Goal: Task Accomplishment & Management: Use online tool/utility

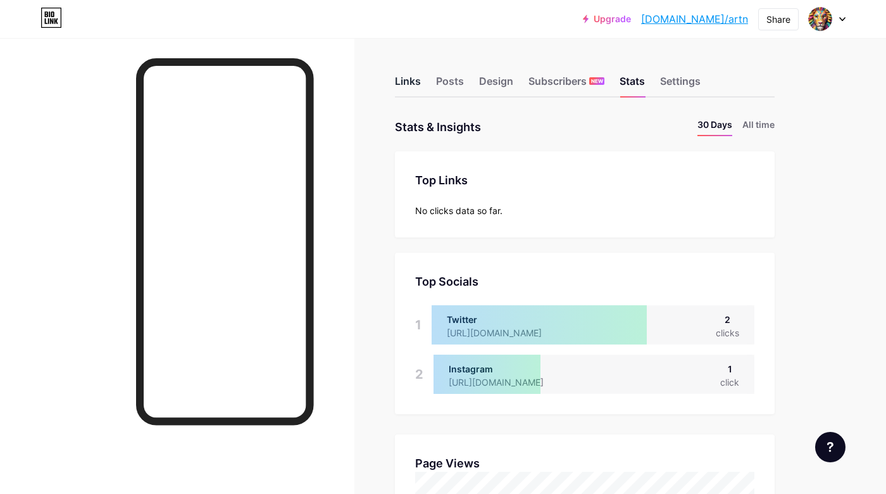
click at [414, 80] on div "Links" at bounding box center [408, 84] width 26 height 23
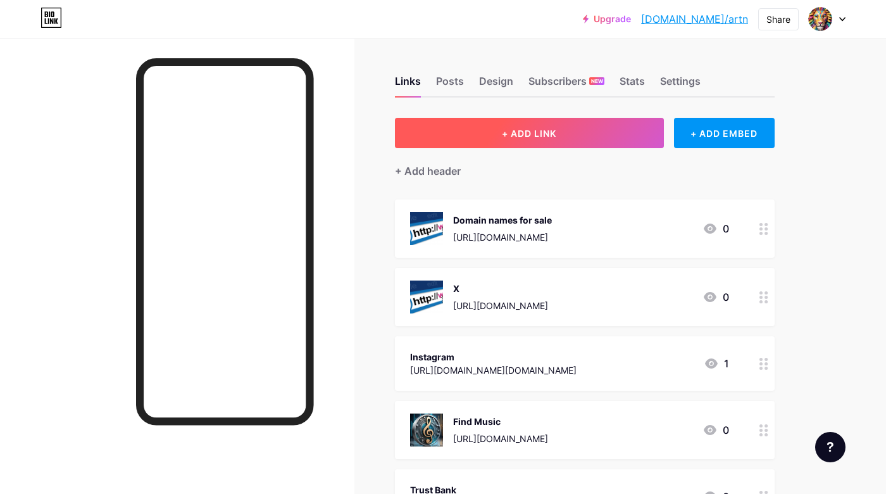
click at [515, 128] on span "+ ADD LINK" at bounding box center [529, 133] width 54 height 11
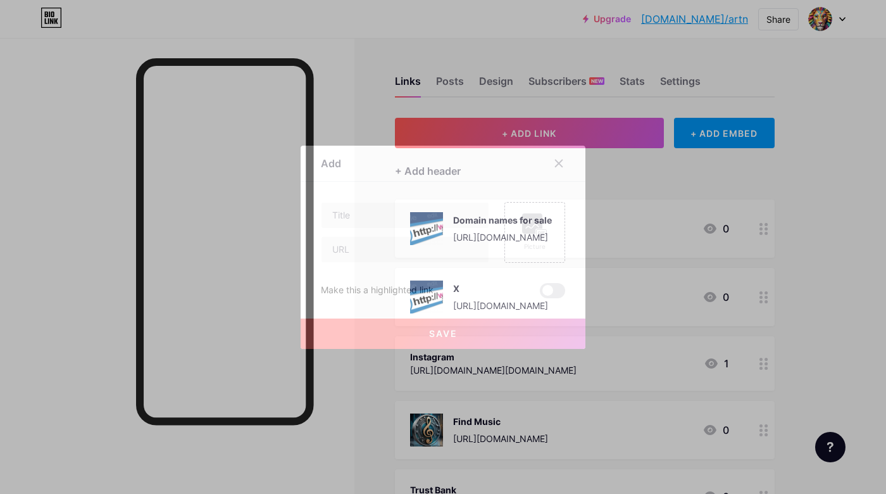
click at [360, 289] on div "Make this a highlighted link" at bounding box center [377, 290] width 113 height 15
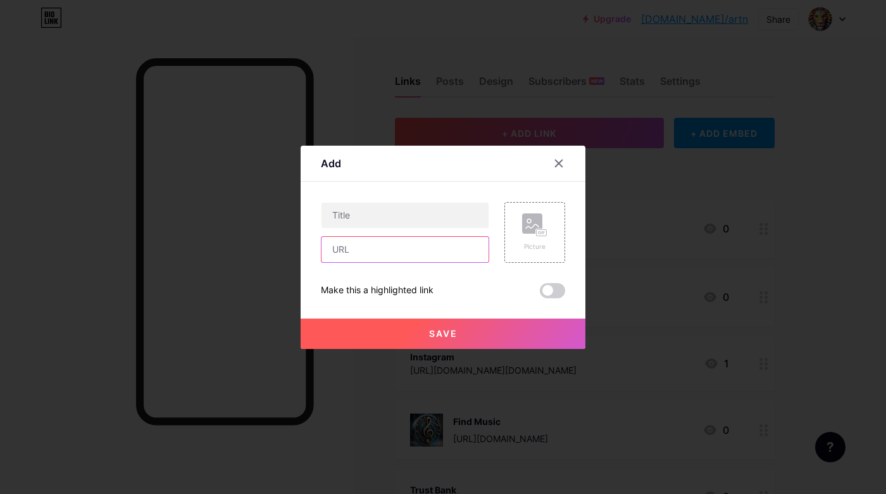
click at [357, 247] on input "text" at bounding box center [405, 249] width 167 height 25
click at [346, 247] on input "text" at bounding box center [405, 249] width 167 height 25
click at [425, 154] on div "Add" at bounding box center [443, 167] width 285 height 30
click at [368, 253] on input "text" at bounding box center [405, 249] width 167 height 25
paste input "[URL][DOMAIN_NAME]"
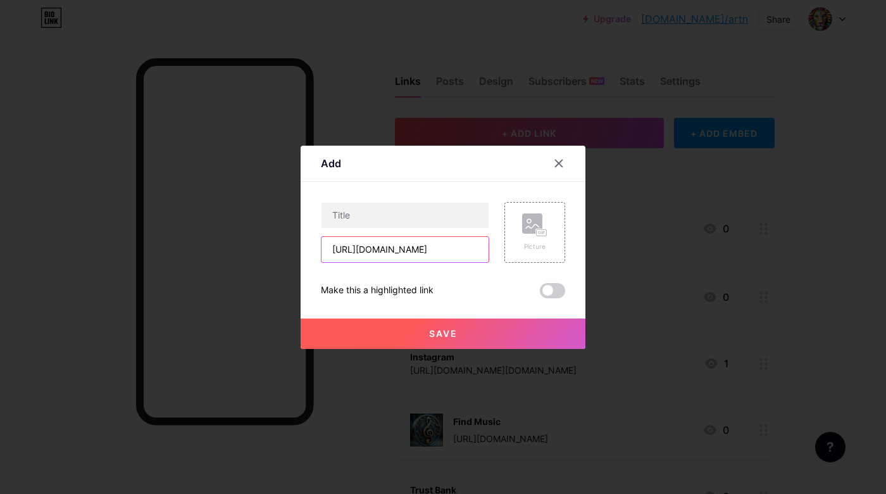
scroll to position [0, 213]
type input "[URL][DOMAIN_NAME]"
click at [367, 211] on input "text" at bounding box center [405, 215] width 167 height 25
type input "Domain Names For Sale"
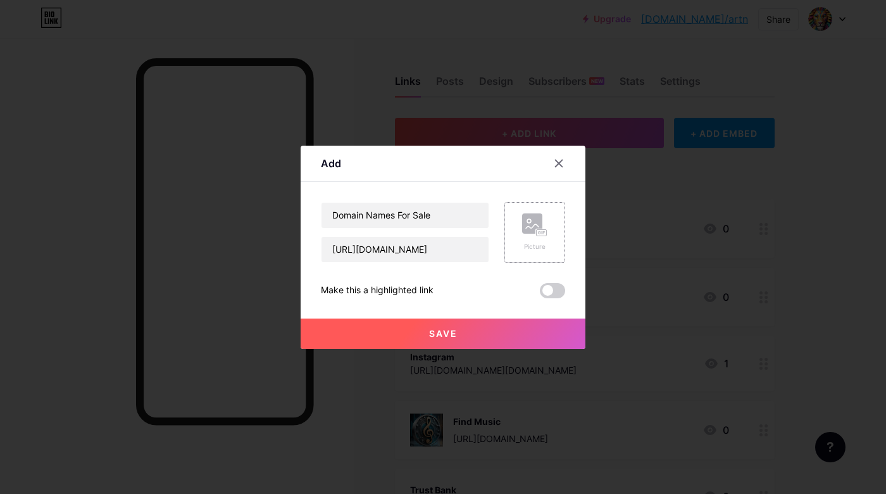
click at [512, 230] on div "Picture" at bounding box center [534, 232] width 61 height 61
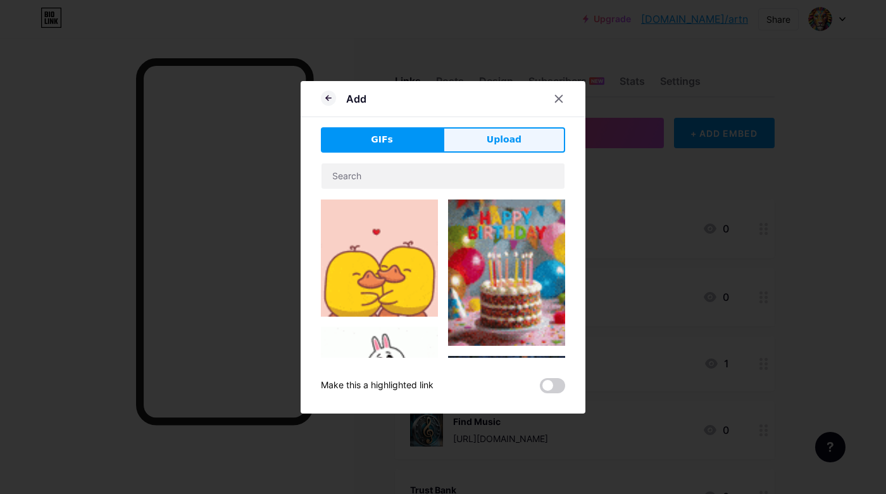
click at [494, 136] on span "Upload" at bounding box center [504, 139] width 35 height 13
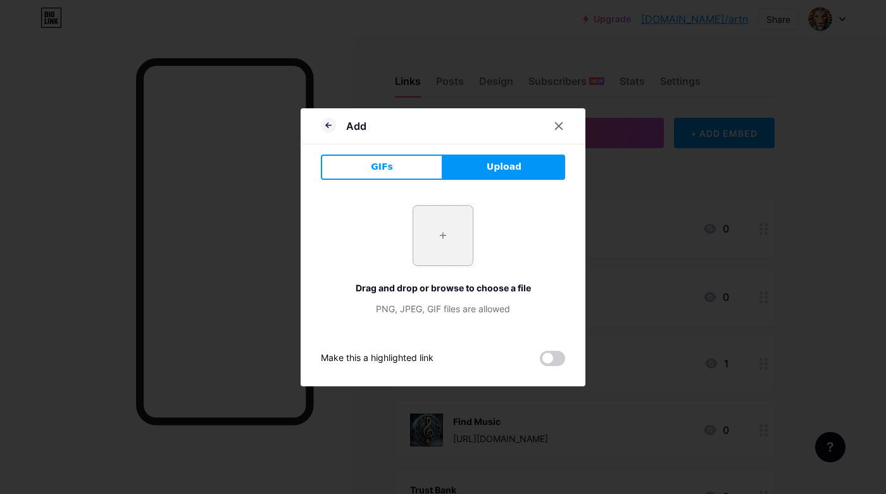
click at [455, 223] on input "file" at bounding box center [442, 235] width 59 height 59
type input "C:\fakepath\fa8b6f9f323e79deb189acc9ae864243.png"
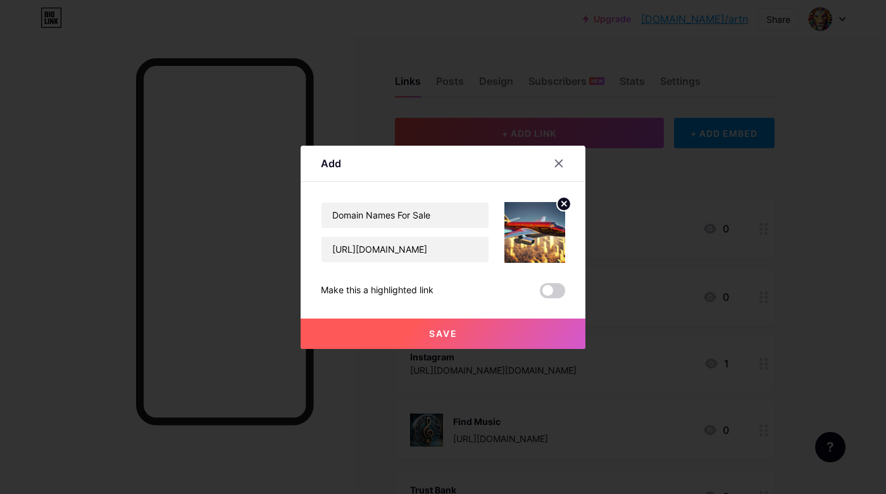
click at [460, 337] on button "Save" at bounding box center [443, 333] width 285 height 30
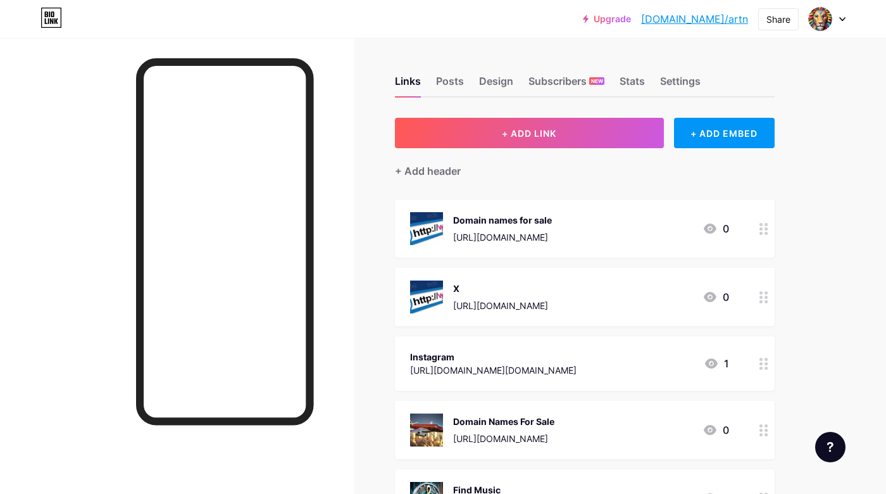
click at [552, 225] on div "Domain names for sale" at bounding box center [502, 219] width 99 height 13
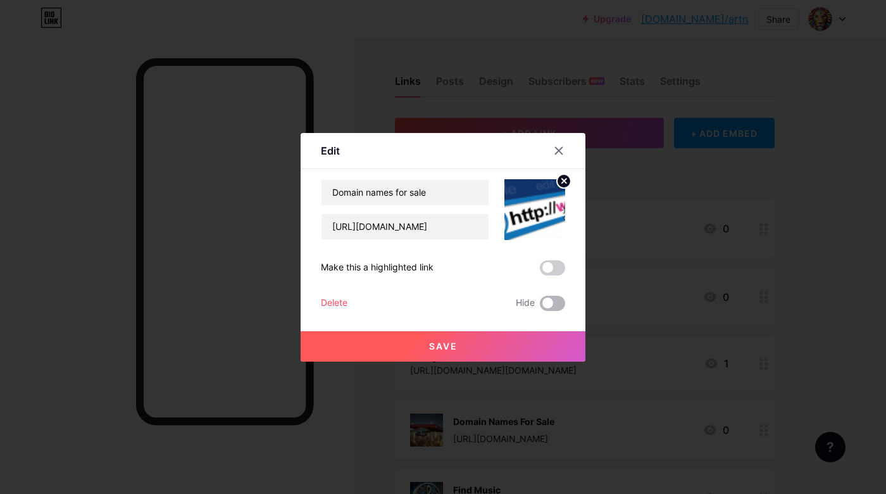
click at [556, 301] on span at bounding box center [552, 303] width 25 height 15
click at [540, 306] on input "checkbox" at bounding box center [540, 306] width 0 height 0
click at [534, 346] on button "Save" at bounding box center [443, 346] width 285 height 30
